Goal: Task Accomplishment & Management: Use online tool/utility

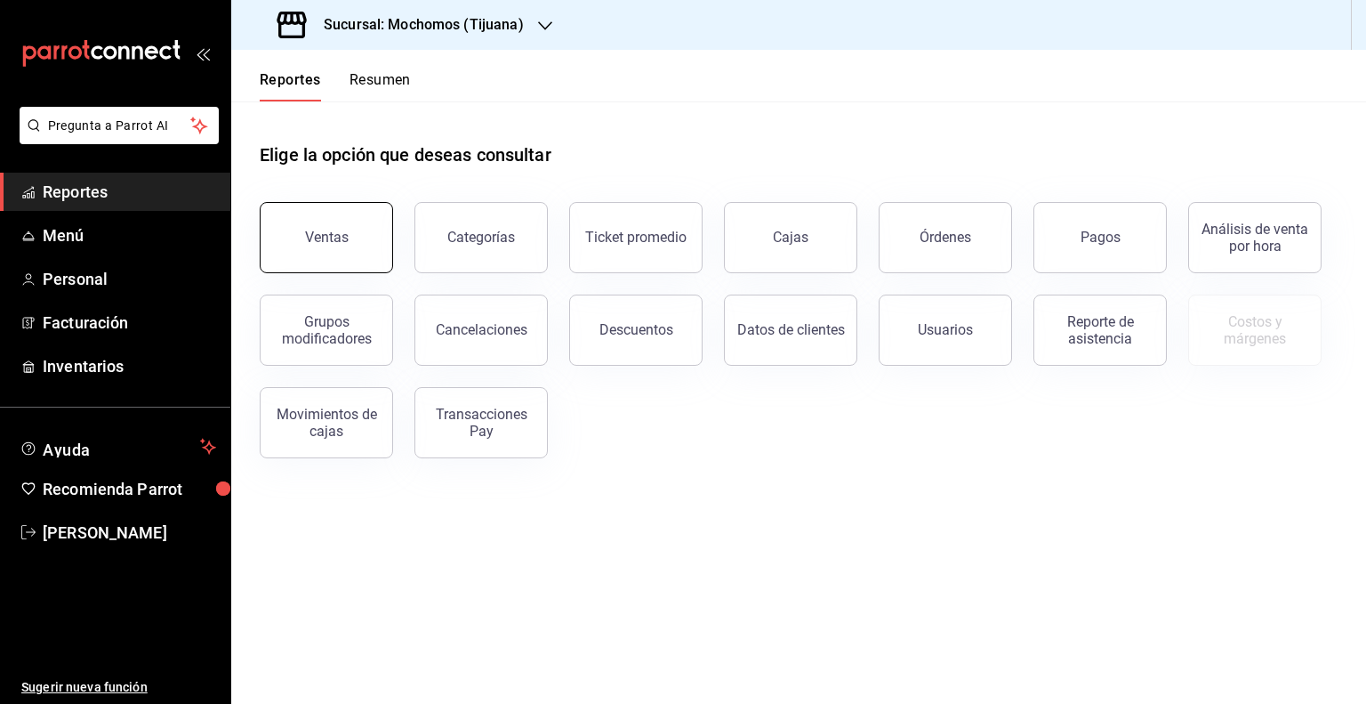
click at [331, 235] on div "Ventas" at bounding box center [327, 237] width 44 height 17
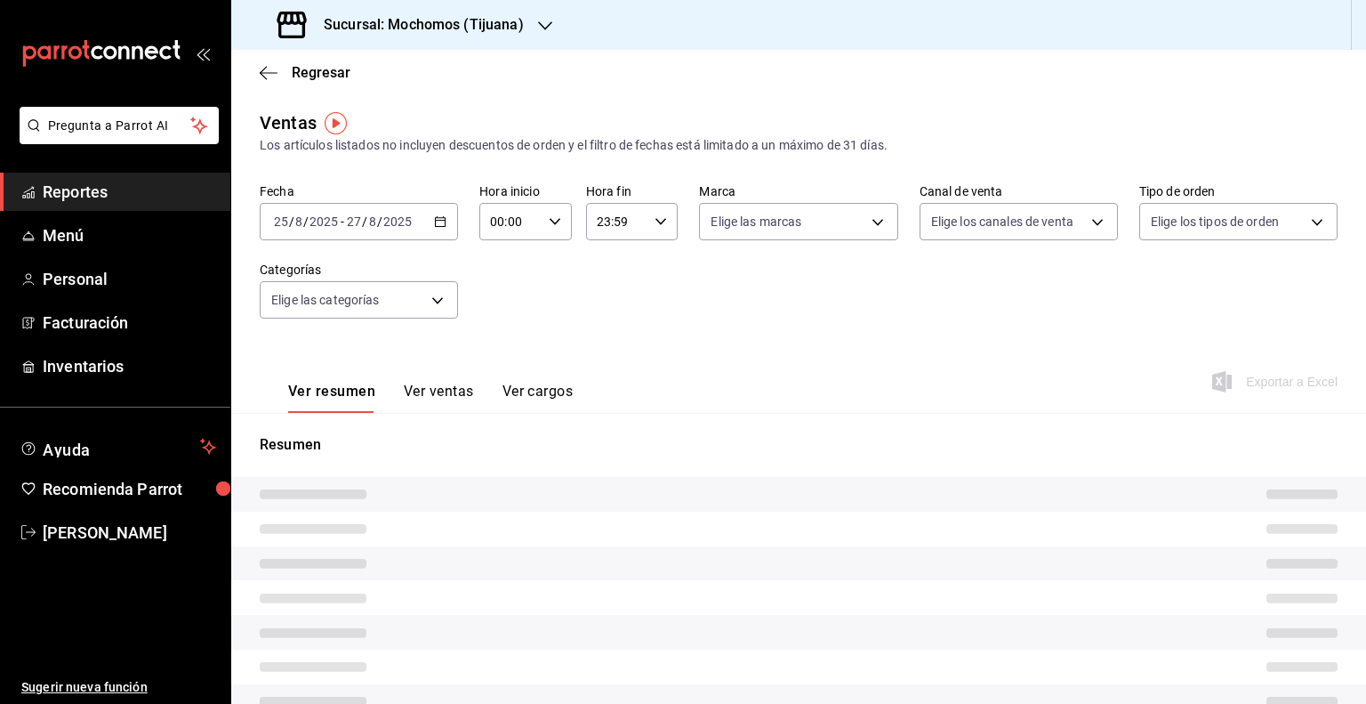
type input "05:00"
type input "PARROT,UBER_EATS,RAPPI,DIDI_FOOD,ONLINE"
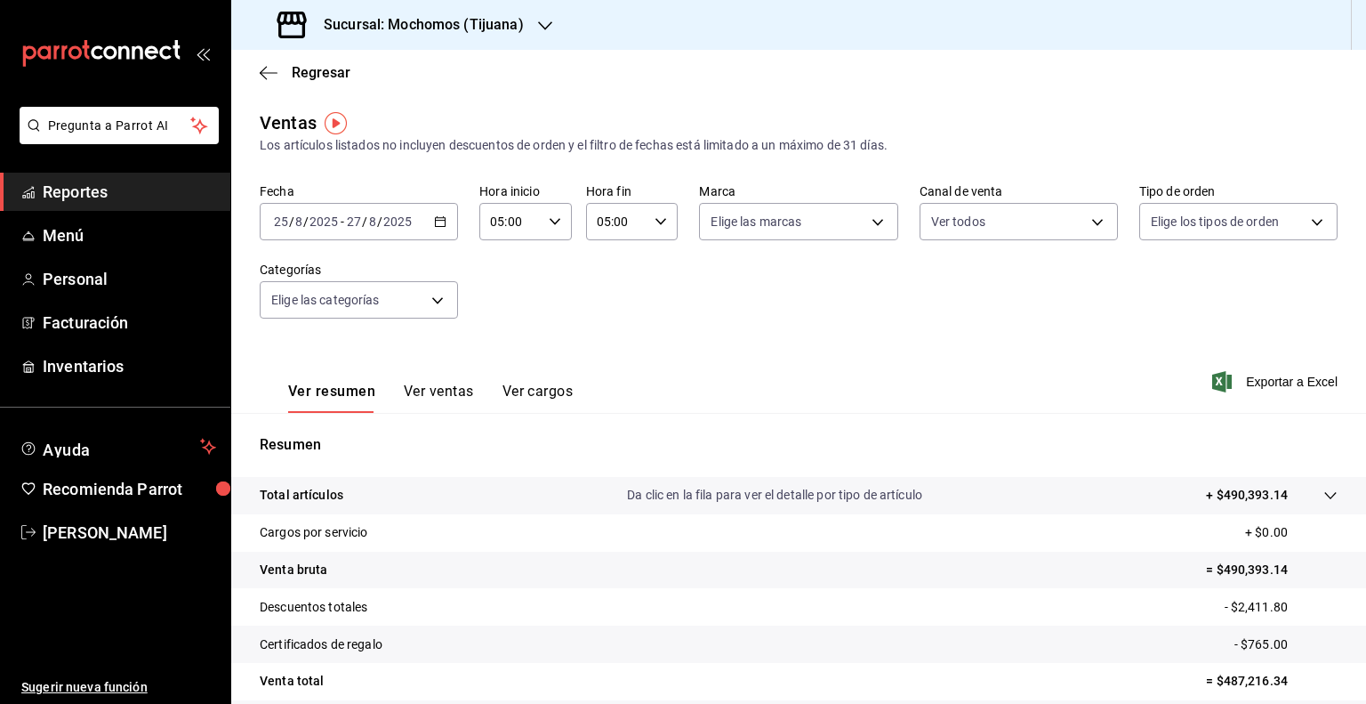
click at [441, 223] on icon "button" at bounding box center [440, 221] width 12 height 12
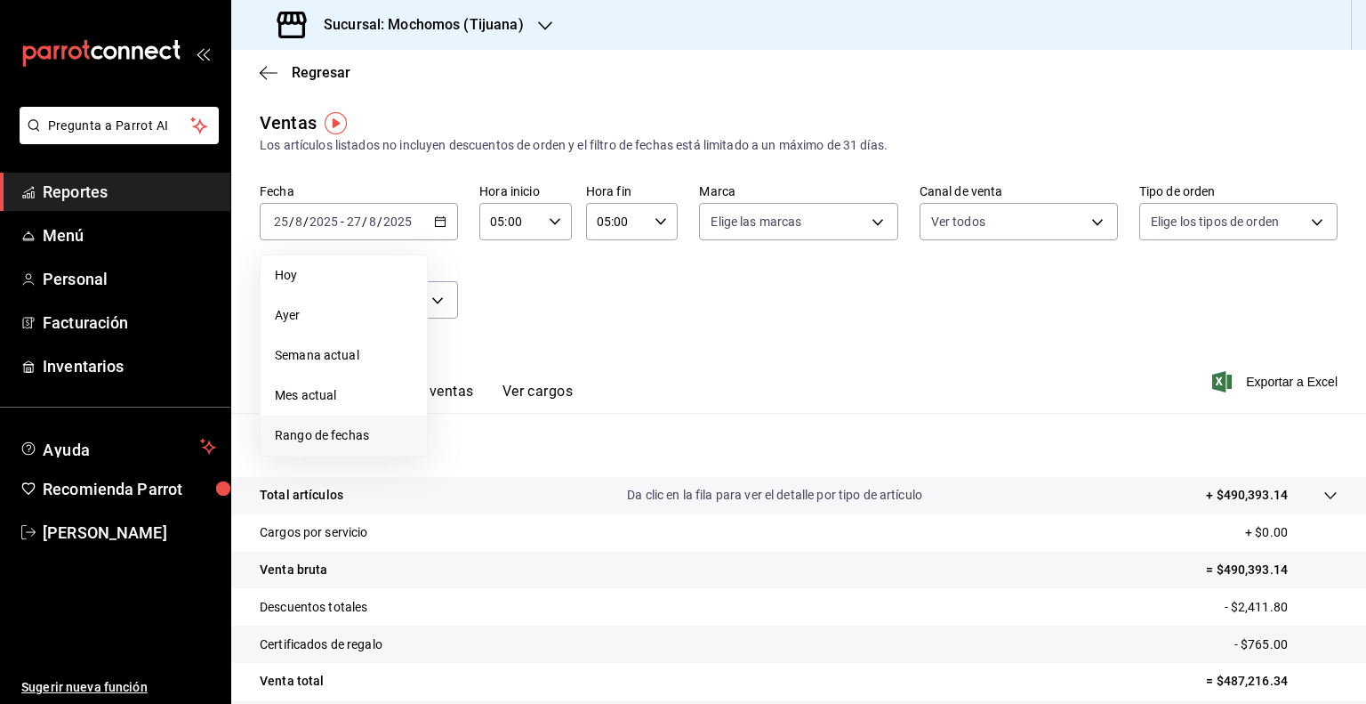
click at [352, 438] on span "Rango de fechas" at bounding box center [344, 435] width 138 height 19
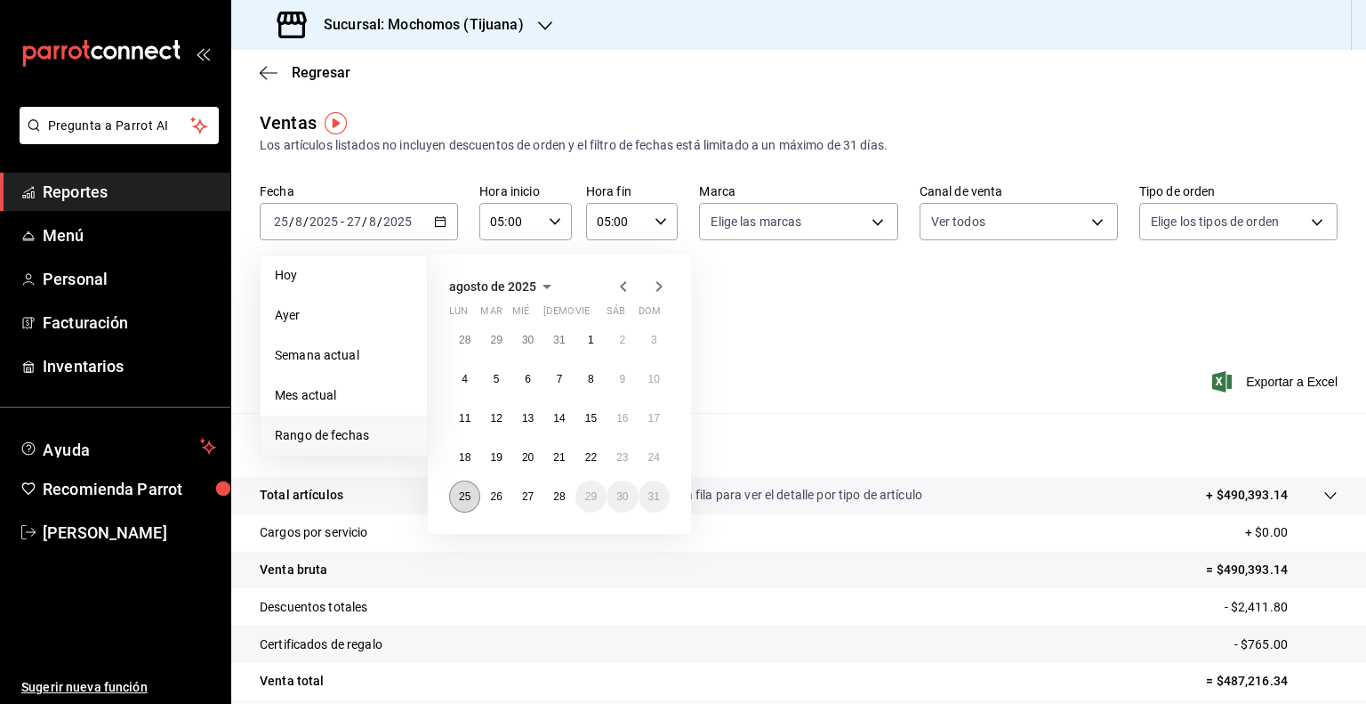
click at [459, 499] on abbr "25" at bounding box center [465, 496] width 12 height 12
click at [559, 500] on abbr "28" at bounding box center [559, 496] width 12 height 12
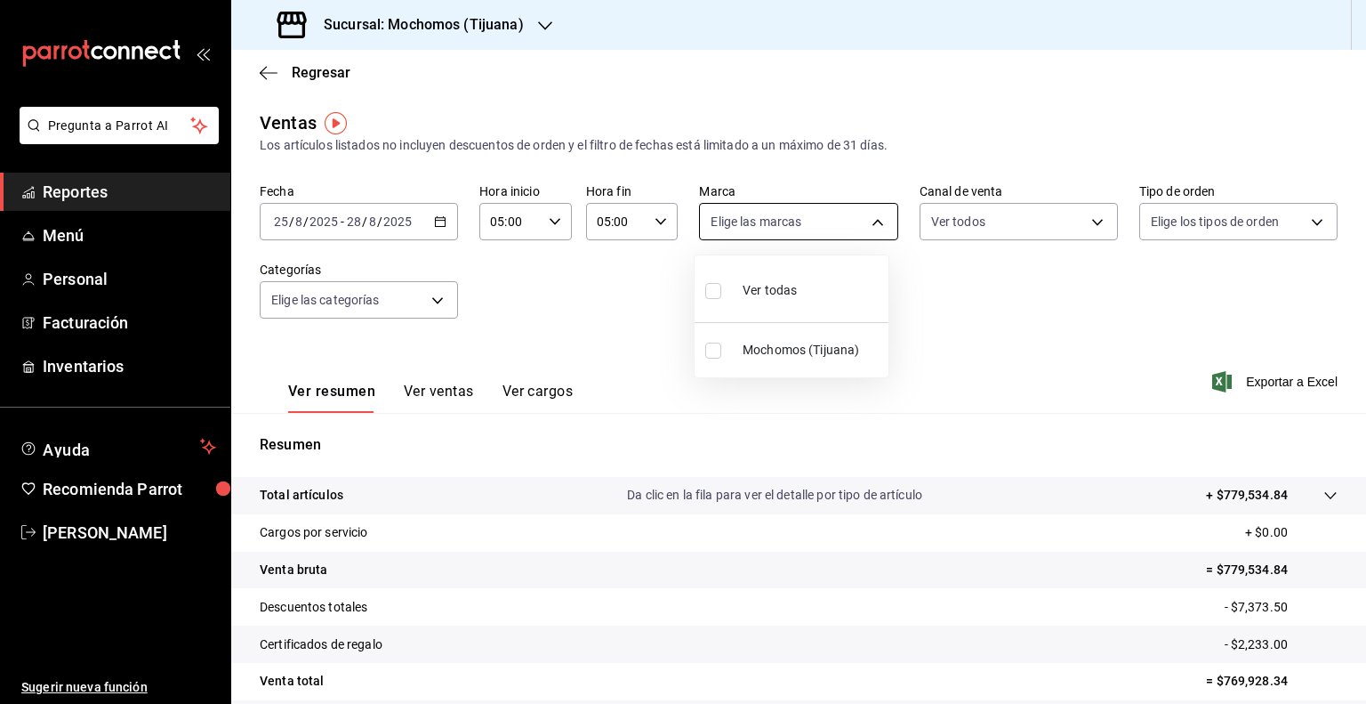
click at [865, 220] on body "Pregunta a Parrot AI Reportes Menú Personal Facturación Inventarios Ayuda Recom…" at bounding box center [683, 352] width 1366 height 704
click at [713, 287] on input "checkbox" at bounding box center [713, 291] width 16 height 16
checkbox input "true"
type input "c300ab0f-4e96-434a-ab79-9fec8b673c9f"
checkbox input "true"
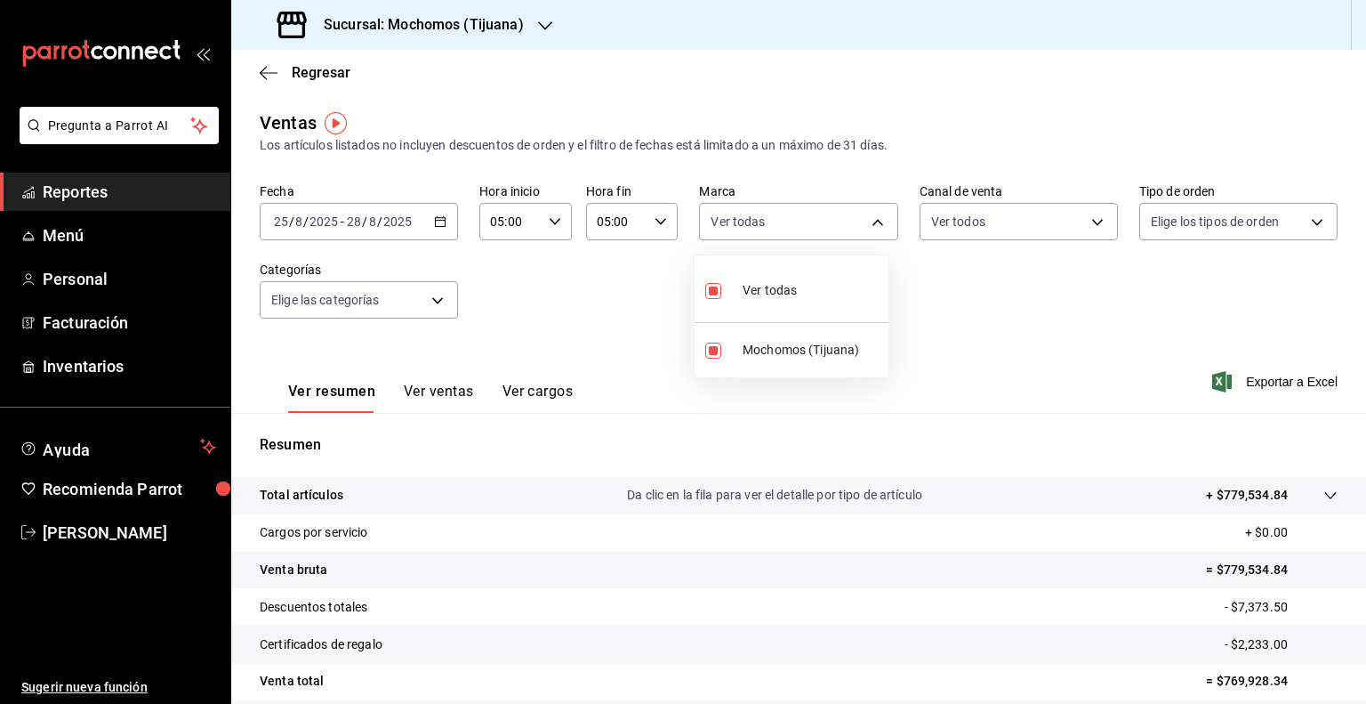
click at [974, 278] on div at bounding box center [683, 352] width 1366 height 704
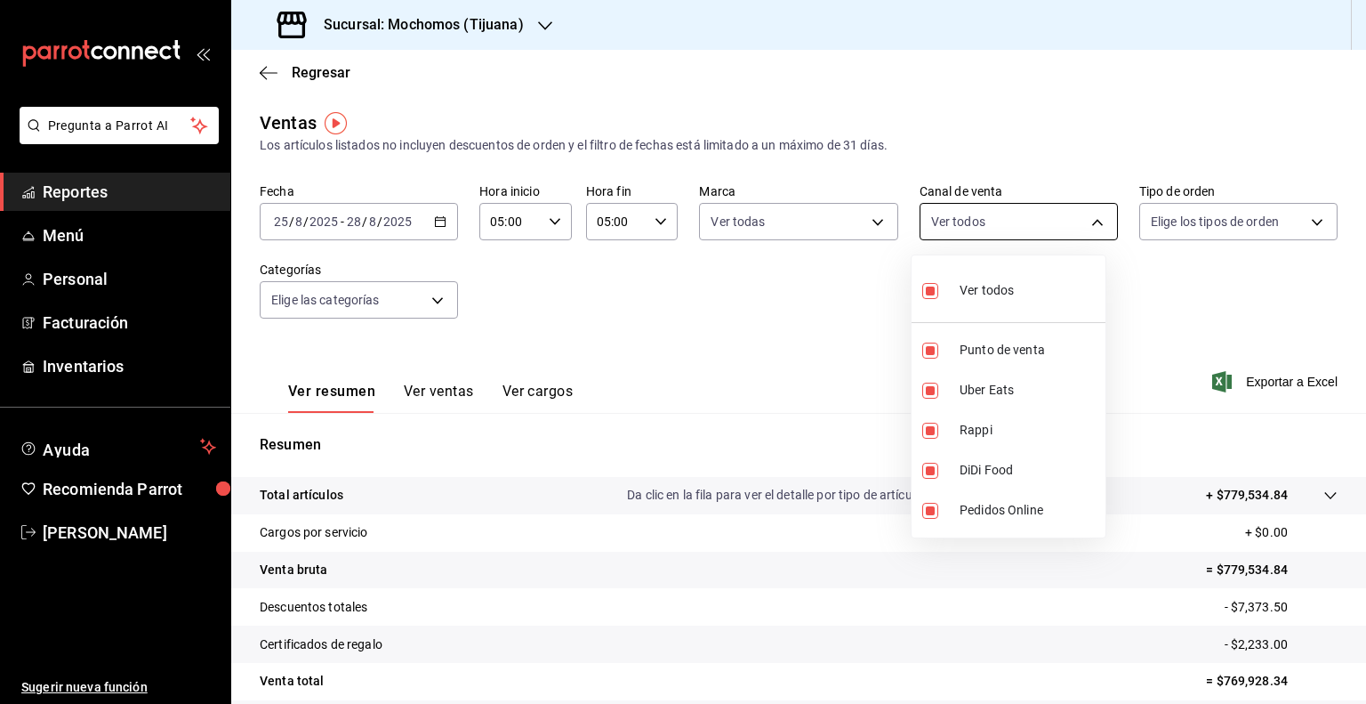
click at [1087, 219] on body "Pregunta a Parrot AI Reportes Menú Personal Facturación Inventarios Ayuda Recom…" at bounding box center [683, 352] width 1366 height 704
click at [930, 286] on input "checkbox" at bounding box center [930, 291] width 16 height 16
checkbox input "false"
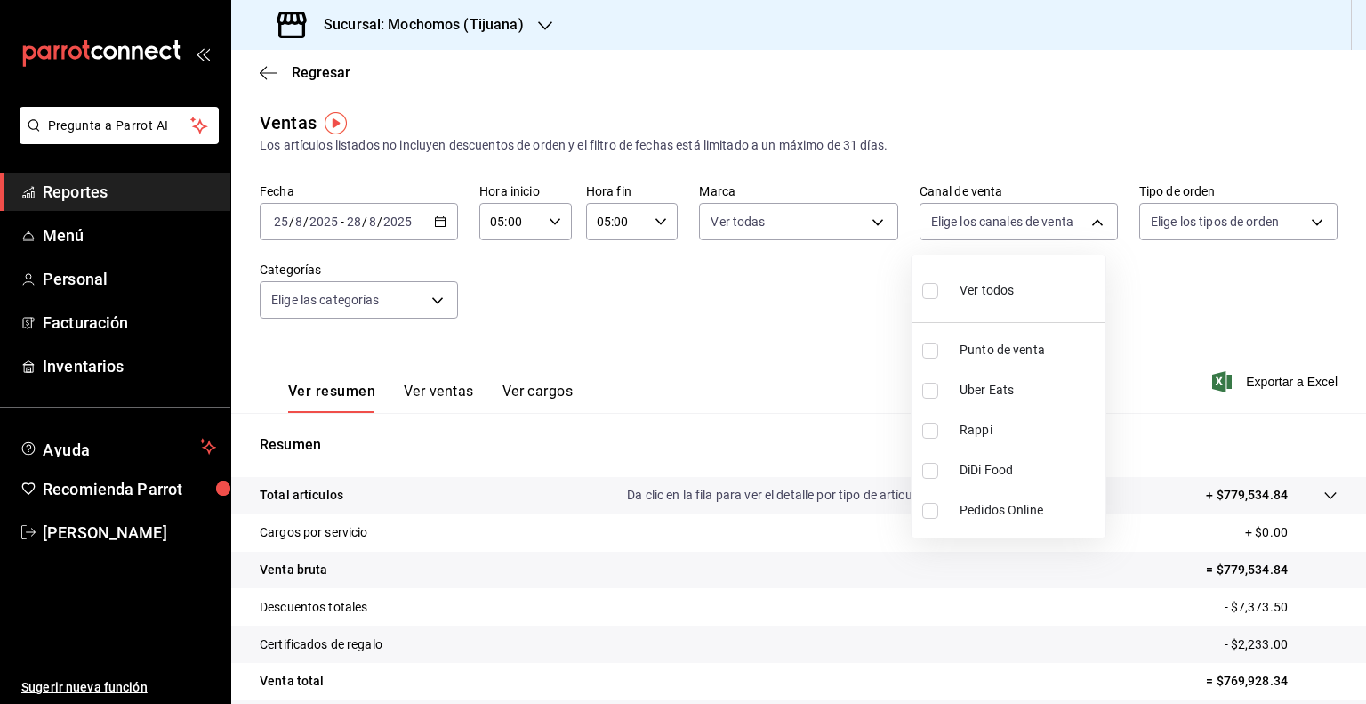
checkbox input "false"
click at [1089, 213] on div at bounding box center [683, 352] width 1366 height 704
click at [1086, 228] on body "Pregunta a Parrot AI Reportes Menú Personal Facturación Inventarios Ayuda Recom…" at bounding box center [683, 352] width 1366 height 704
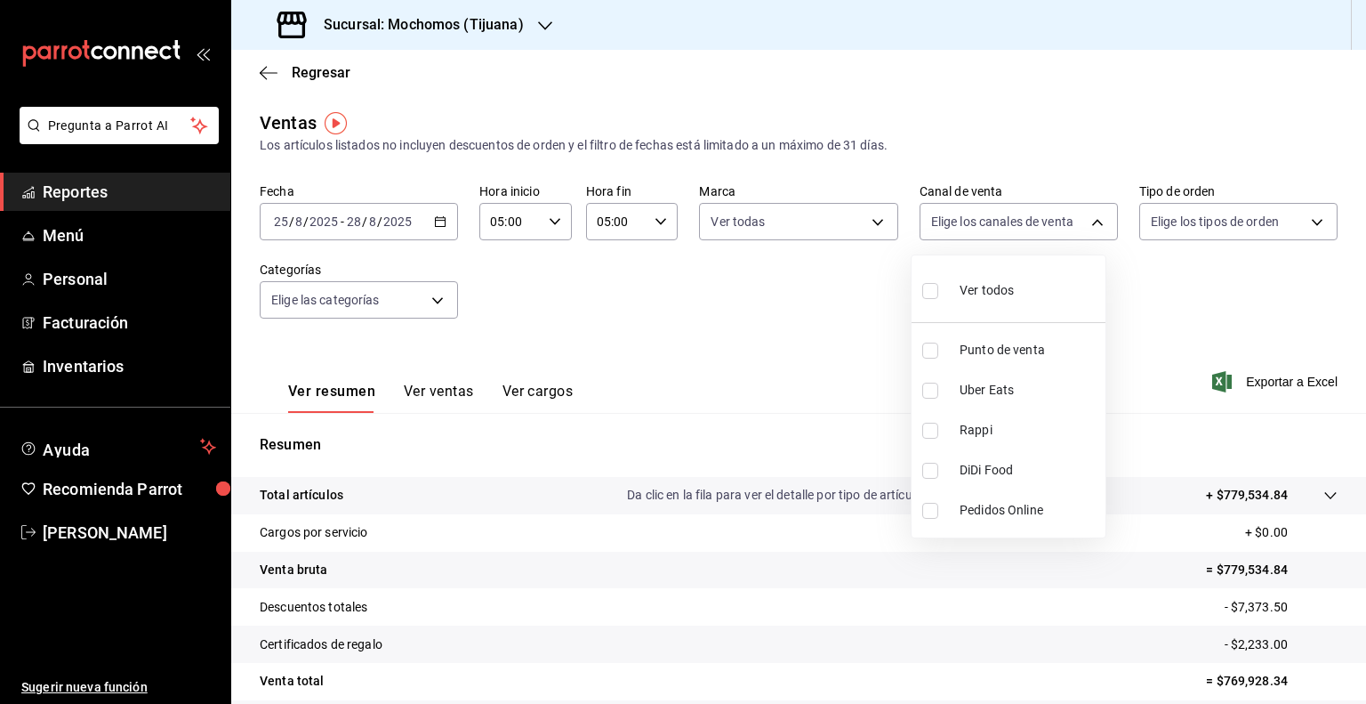
click at [931, 290] on input "checkbox" at bounding box center [930, 291] width 16 height 16
checkbox input "true"
type input "PARROT,UBER_EATS,RAPPI,DIDI_FOOD,ONLINE"
checkbox input "true"
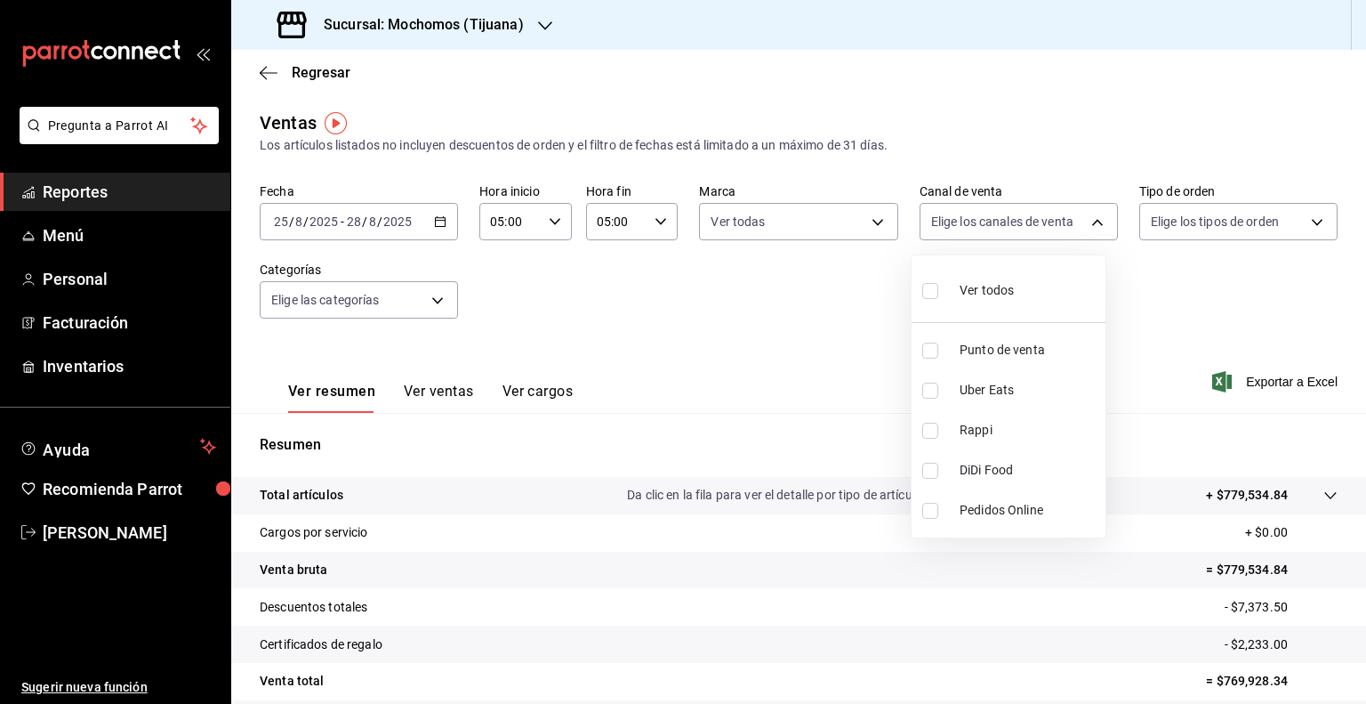
checkbox input "true"
click at [1306, 221] on div at bounding box center [683, 352] width 1366 height 704
click at [1306, 221] on body "Pregunta a Parrot AI Reportes Menú Personal Facturación Inventarios Ayuda Recom…" at bounding box center [683, 352] width 1366 height 704
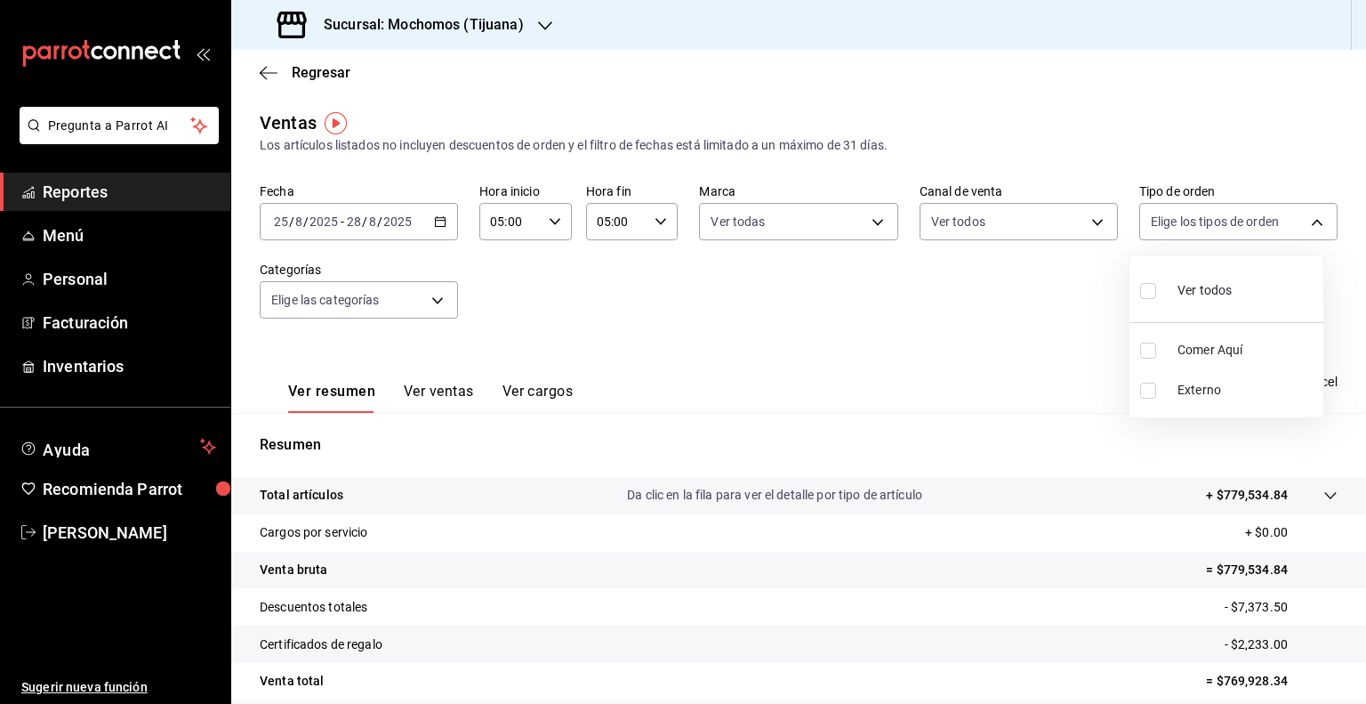
click at [1149, 294] on input "checkbox" at bounding box center [1148, 291] width 16 height 16
checkbox input "true"
type input "59fdec9d-7e45-44f1-b527-5416629fe4e9,EXTERNAL"
checkbox input "true"
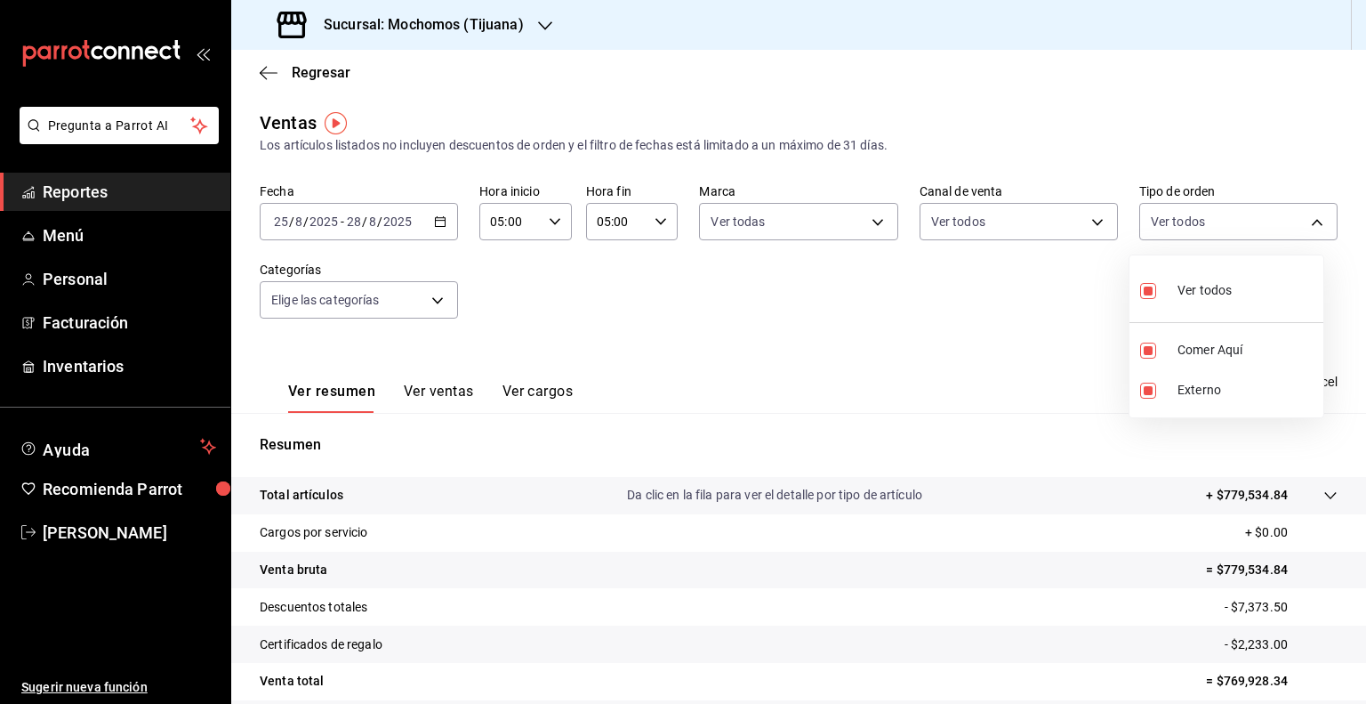
click at [1085, 350] on div at bounding box center [683, 352] width 1366 height 704
click at [1257, 382] on span "Exportar a Excel" at bounding box center [1277, 381] width 122 height 21
